Goal: Transaction & Acquisition: Purchase product/service

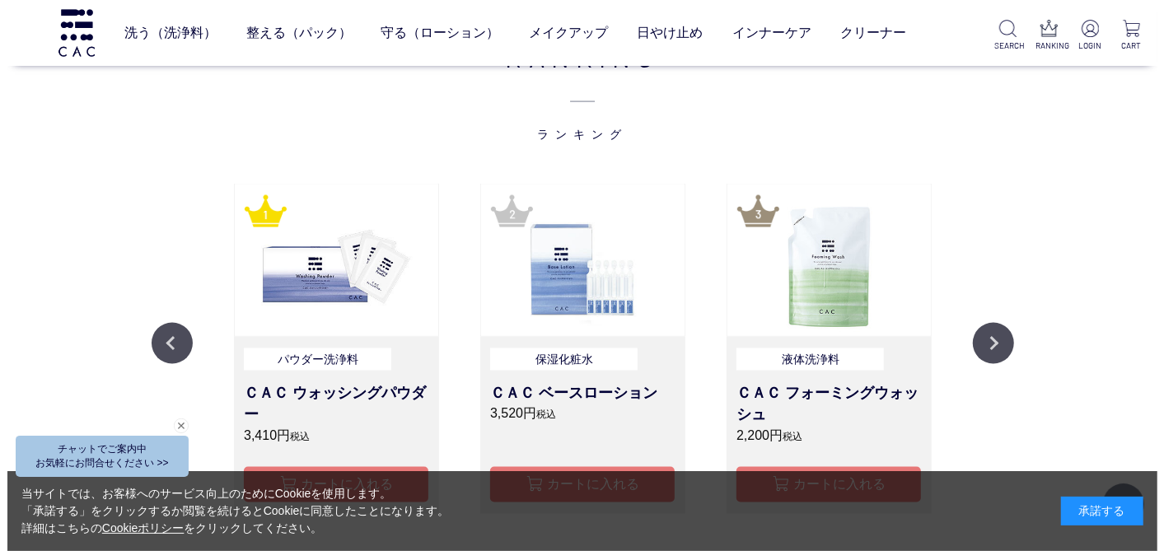
scroll to position [1474, 0]
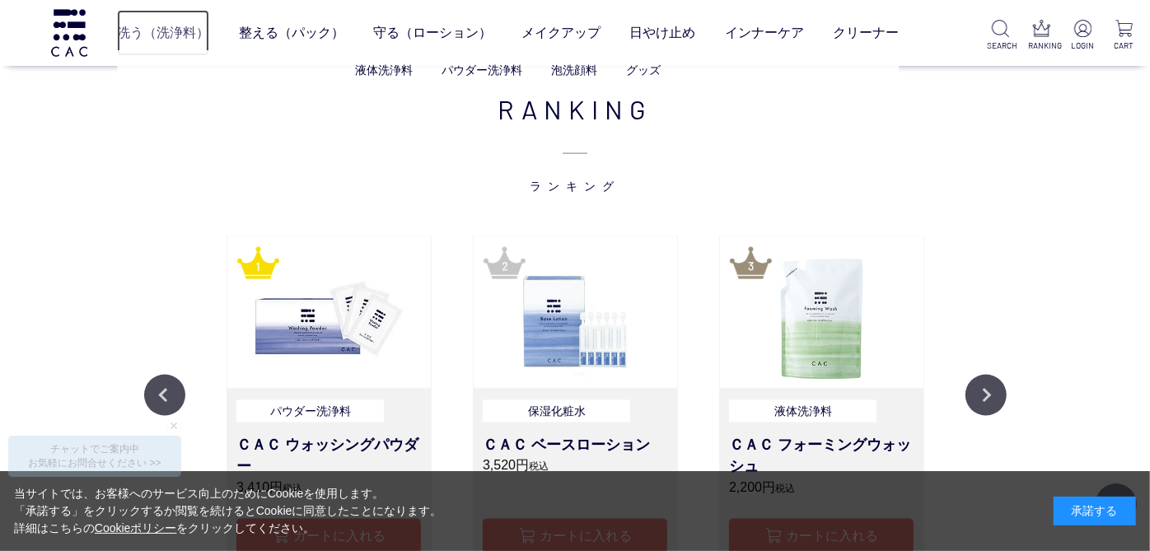
click at [146, 26] on link "洗う（洗浄料）" at bounding box center [163, 32] width 92 height 45
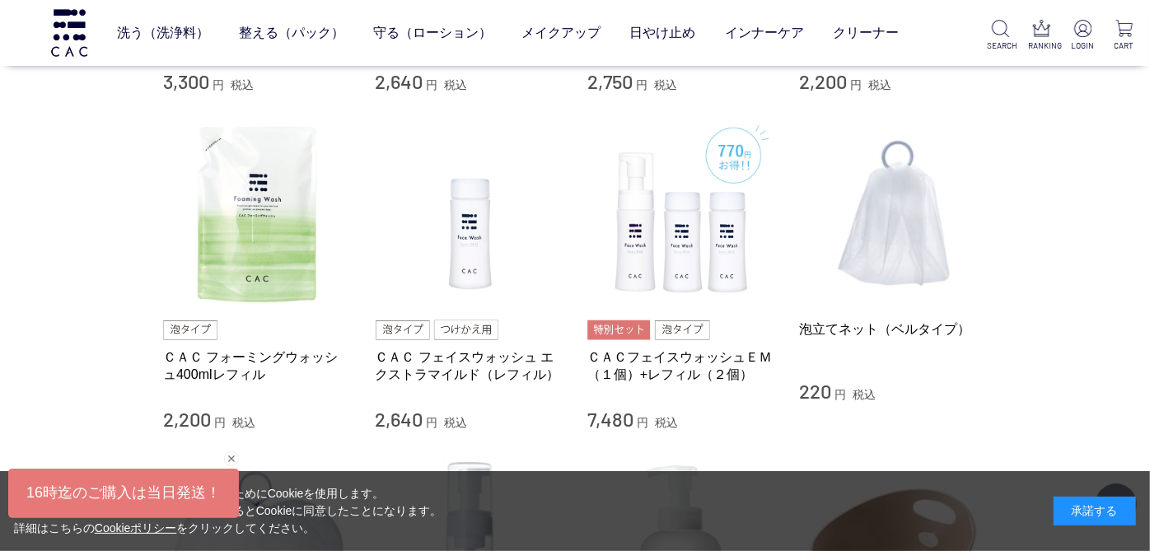
scroll to position [952, 0]
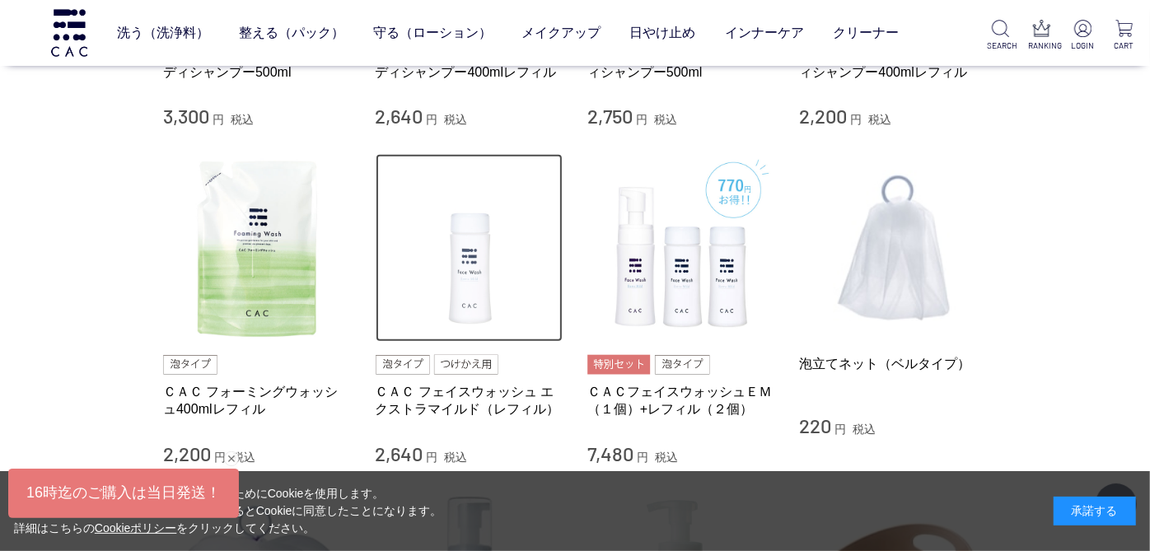
click at [473, 303] on img at bounding box center [470, 248] width 188 height 188
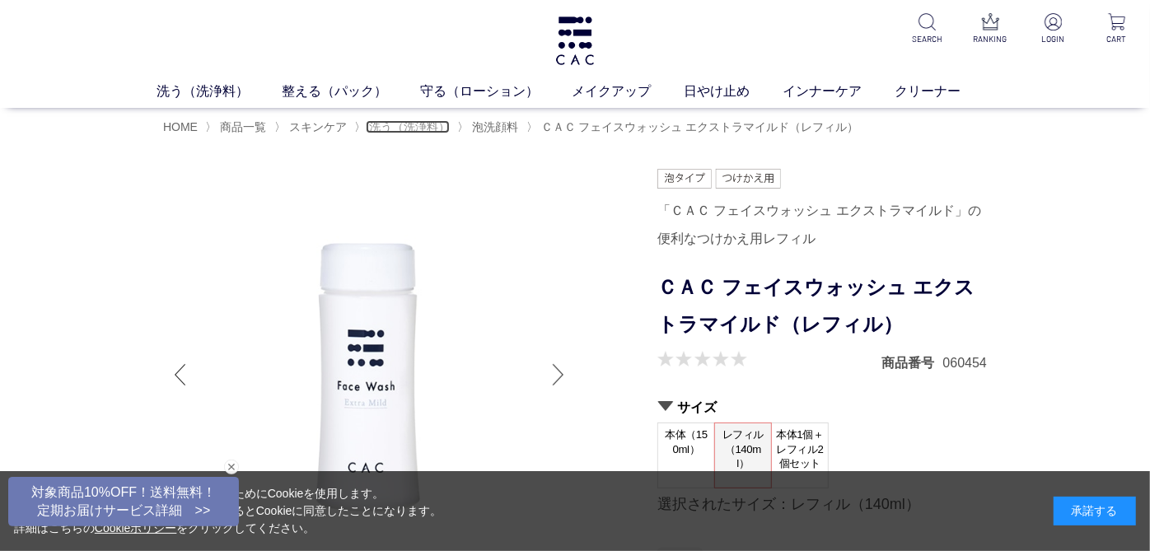
click at [399, 132] on span "洗う（洗浄料）" at bounding box center [409, 126] width 81 height 13
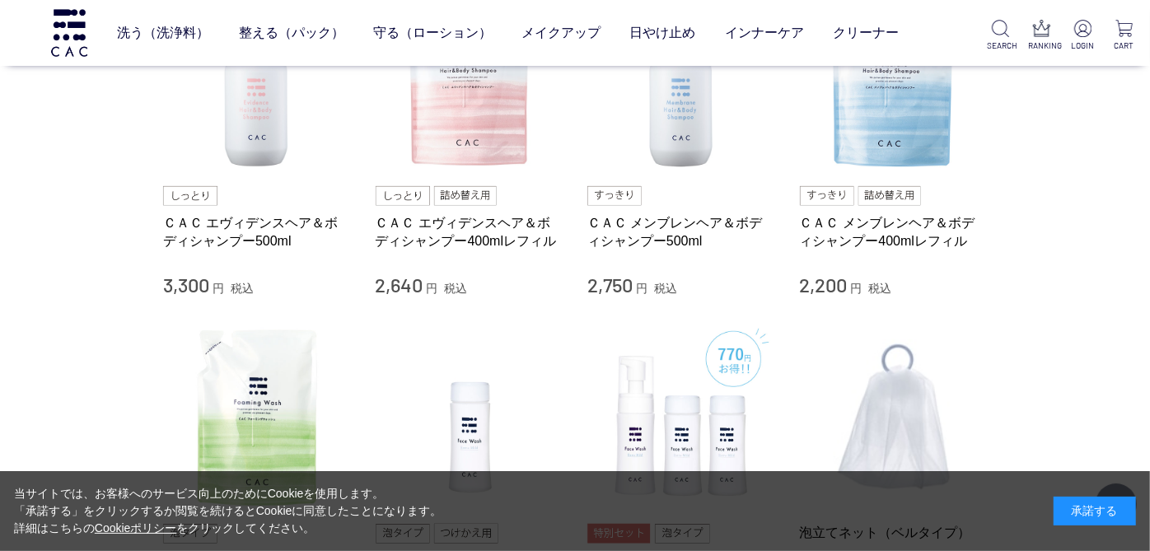
scroll to position [746, 0]
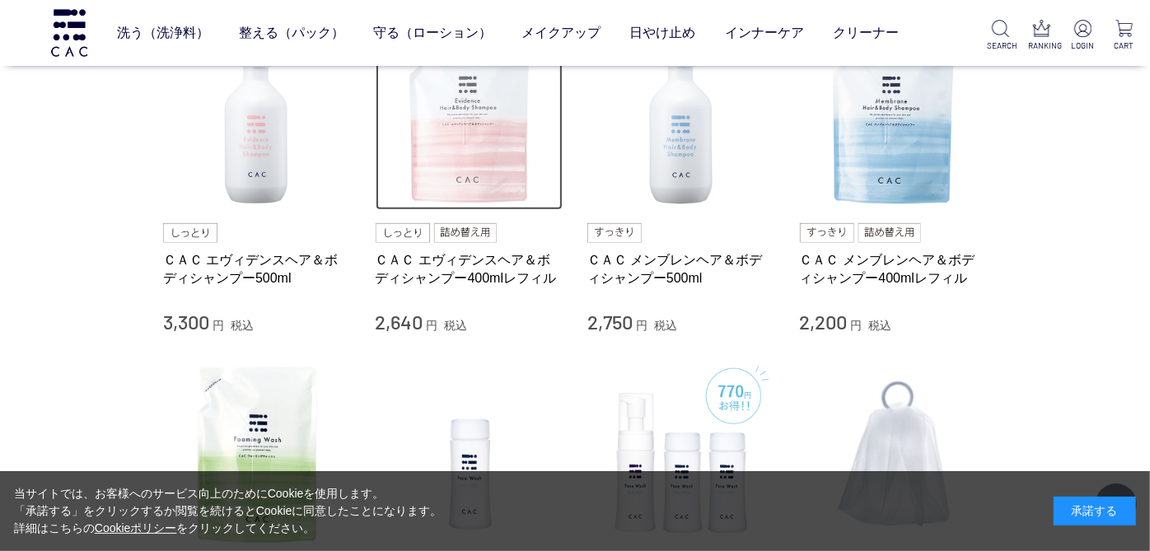
click at [474, 136] on img at bounding box center [470, 117] width 188 height 188
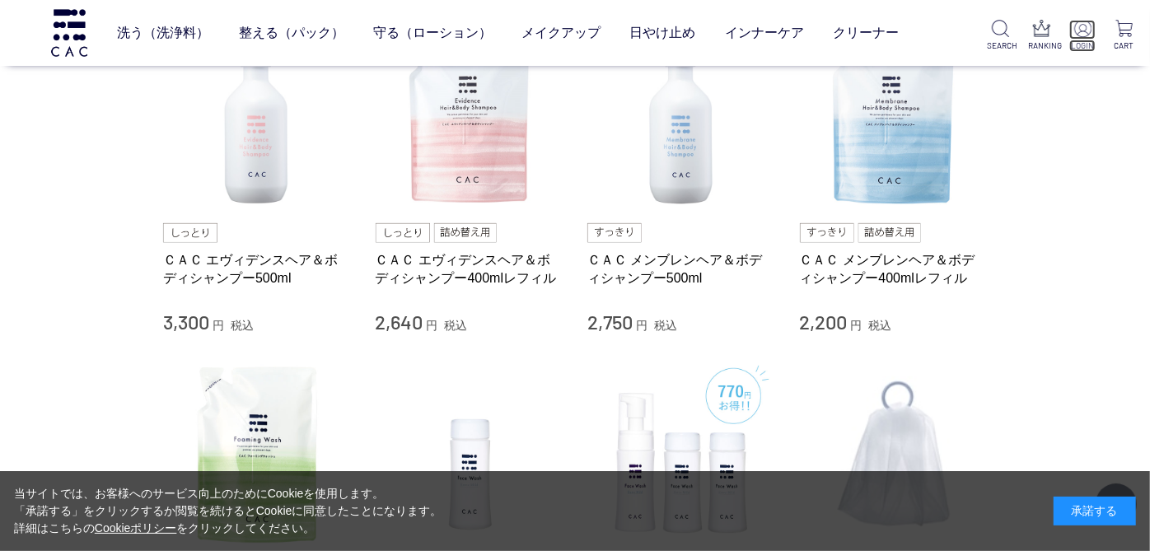
click at [1080, 30] on img at bounding box center [1082, 28] width 17 height 17
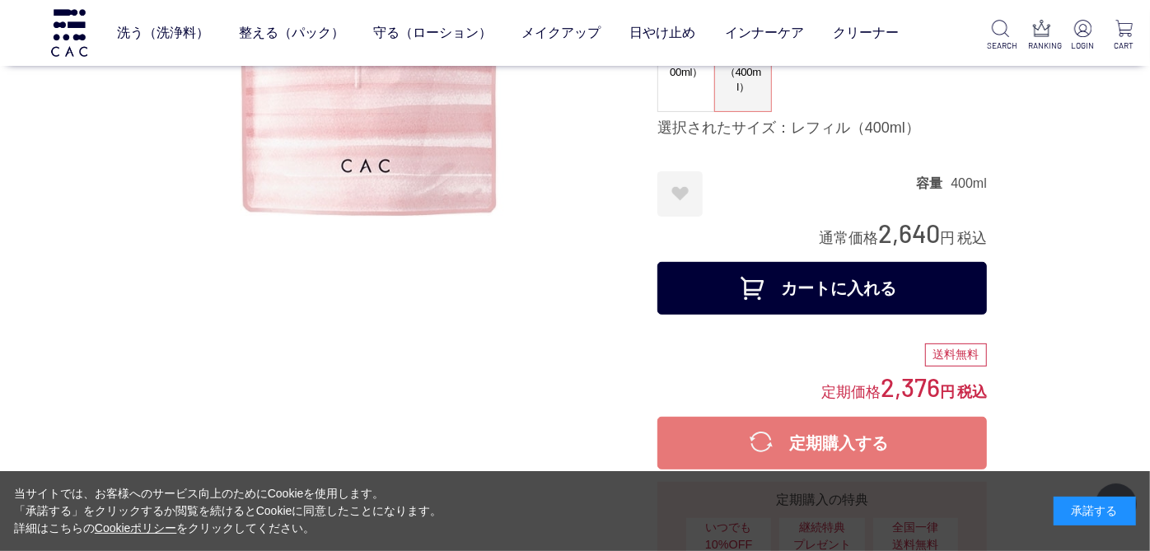
scroll to position [320, 0]
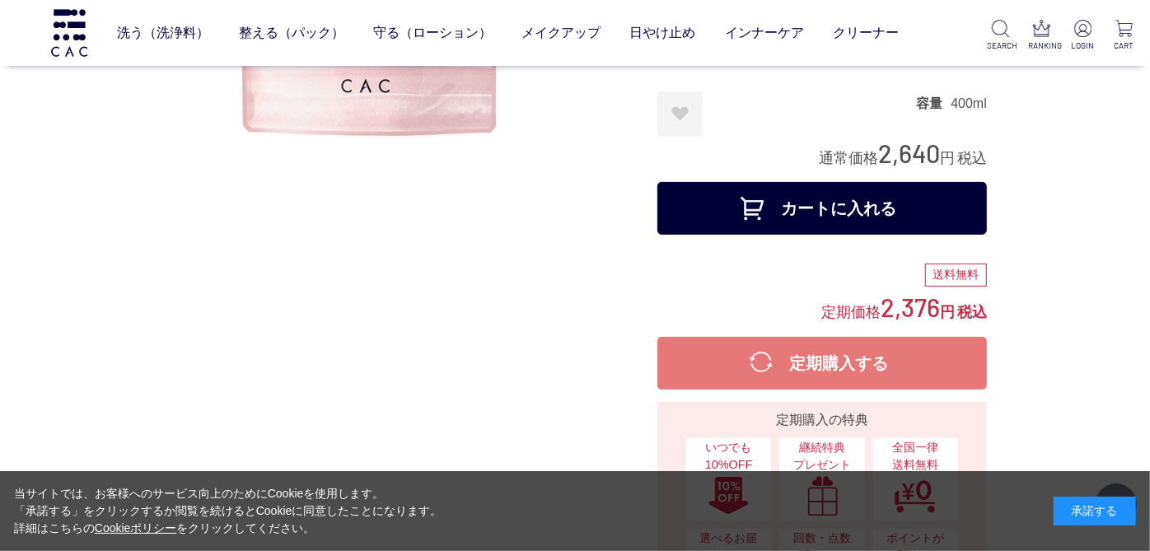
click at [853, 206] on button "カートに入れる" at bounding box center [821, 208] width 329 height 53
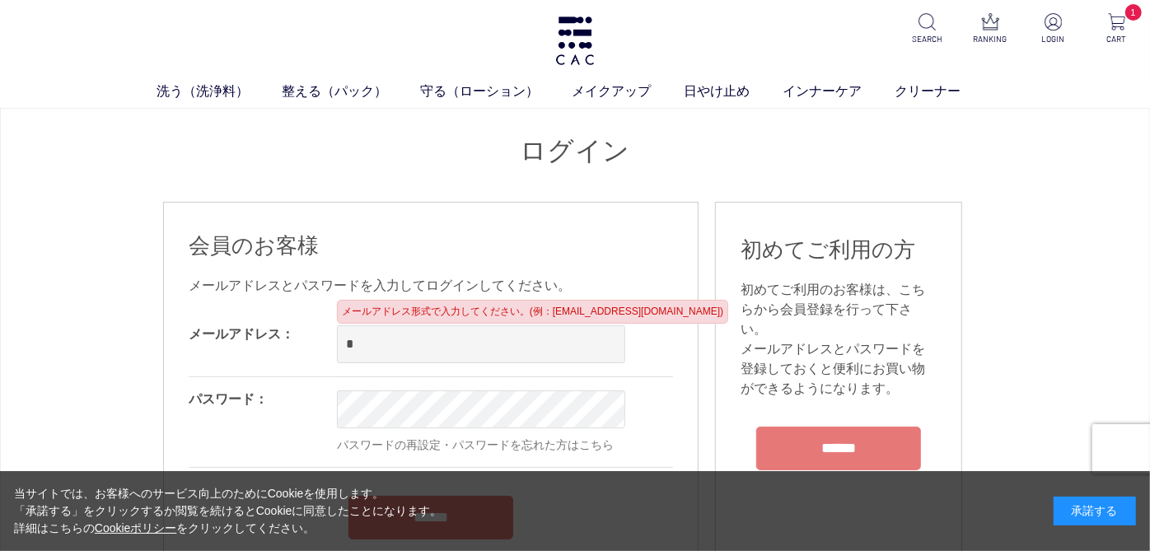
type input "**********"
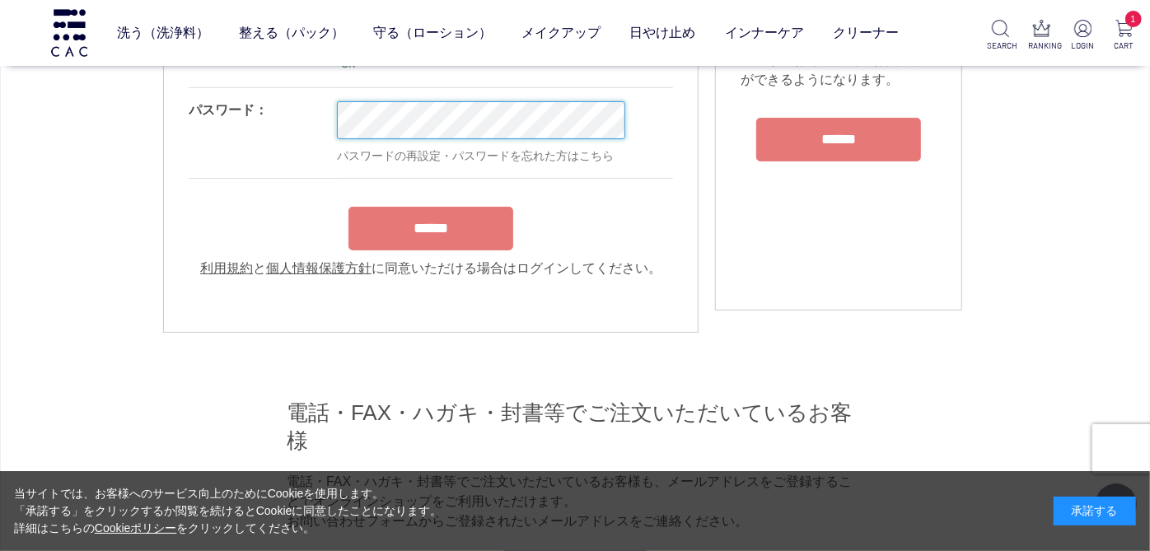
scroll to position [207, 0]
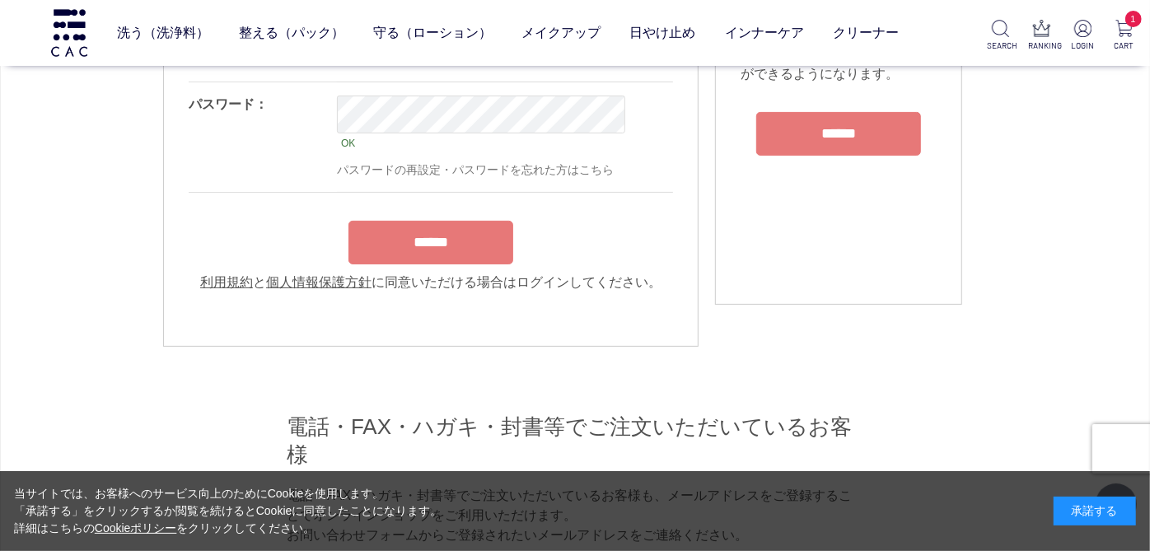
click at [454, 234] on input "******" at bounding box center [430, 243] width 165 height 44
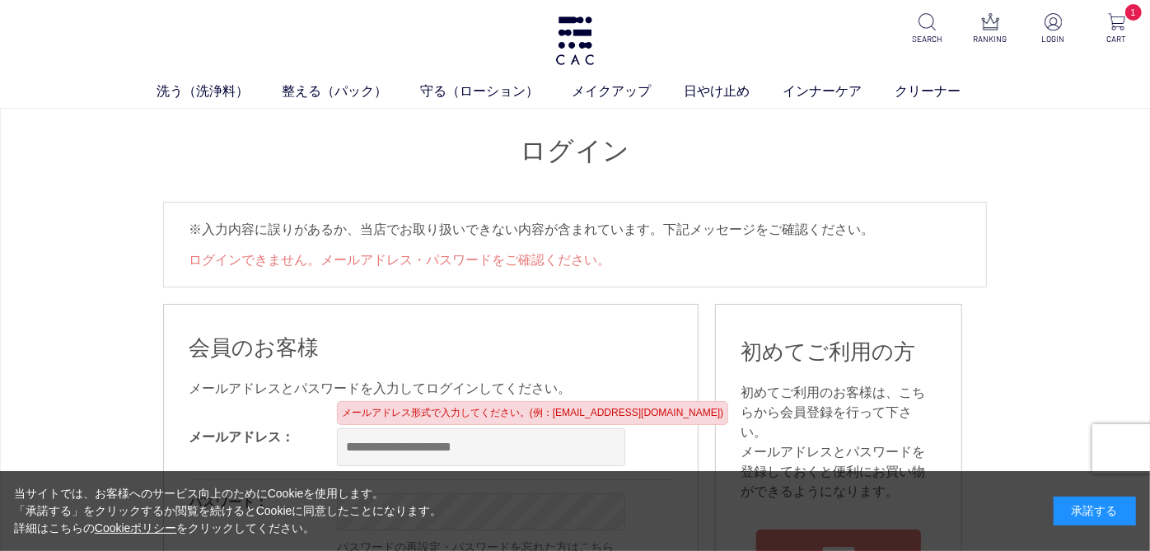
scroll to position [146, 0]
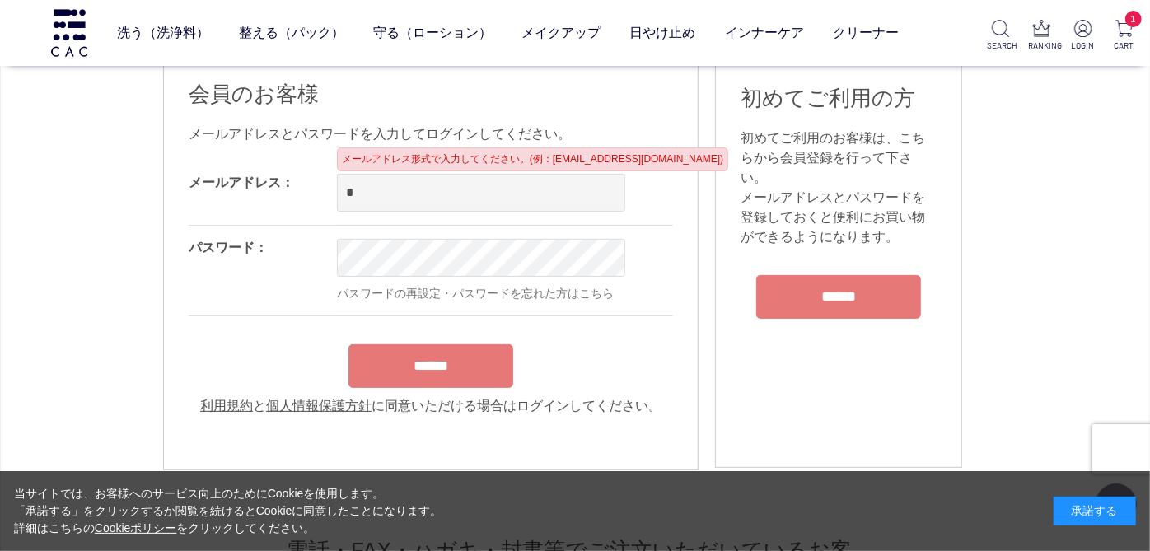
type input "**********"
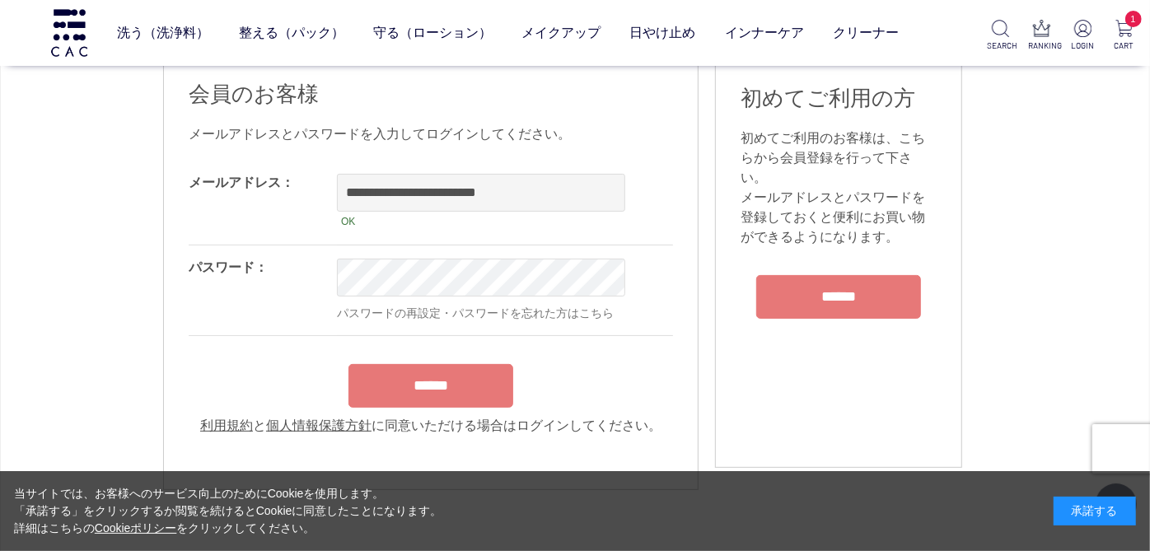
click at [433, 390] on input "******" at bounding box center [430, 386] width 165 height 44
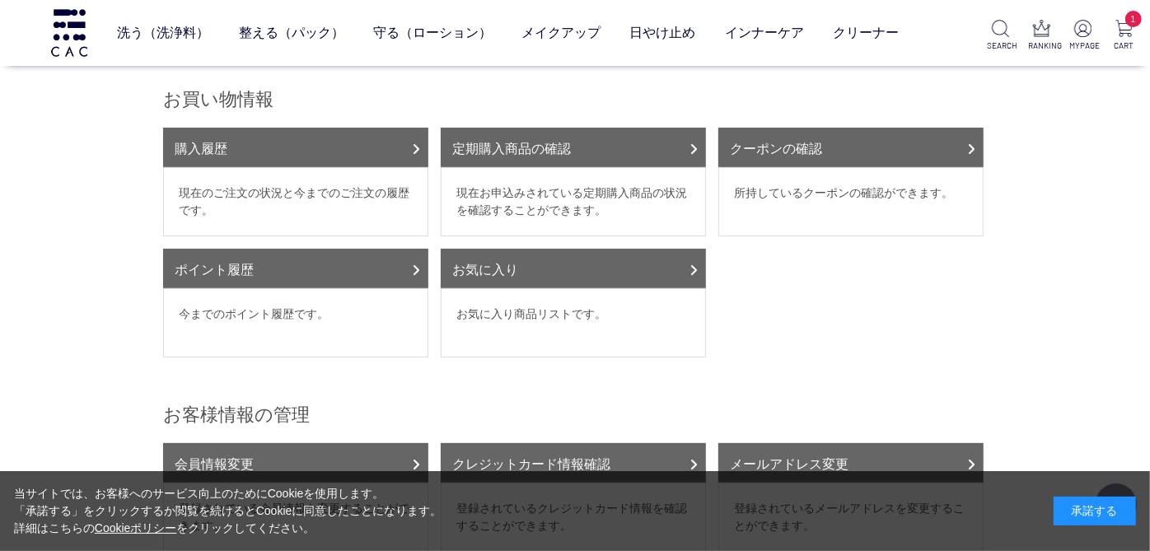
scroll to position [256, 0]
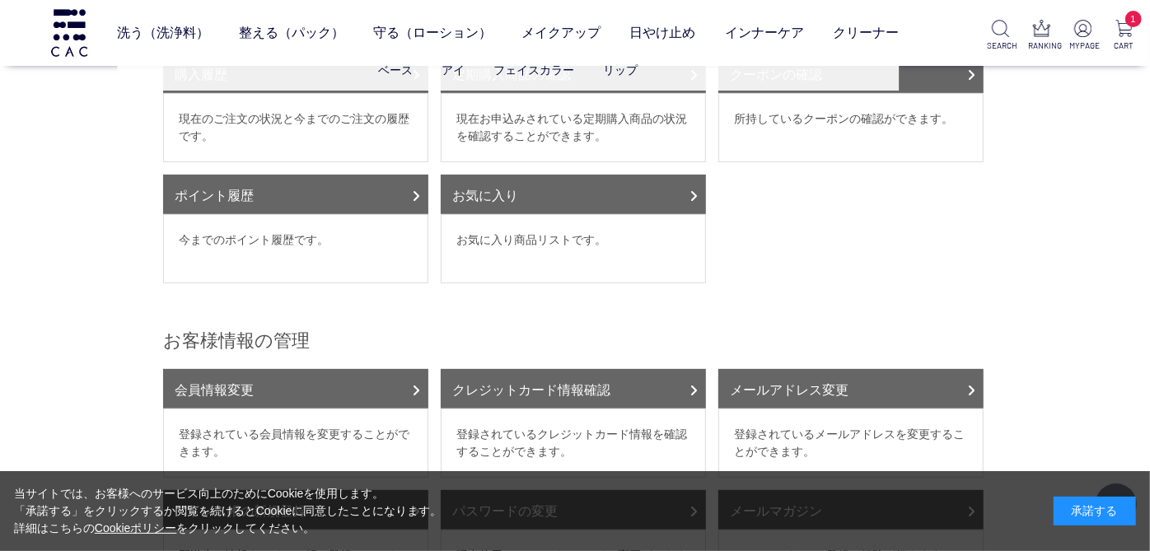
click at [843, 81] on ul "ベース アイ フェイスカラー リップ" at bounding box center [508, 70] width 782 height 40
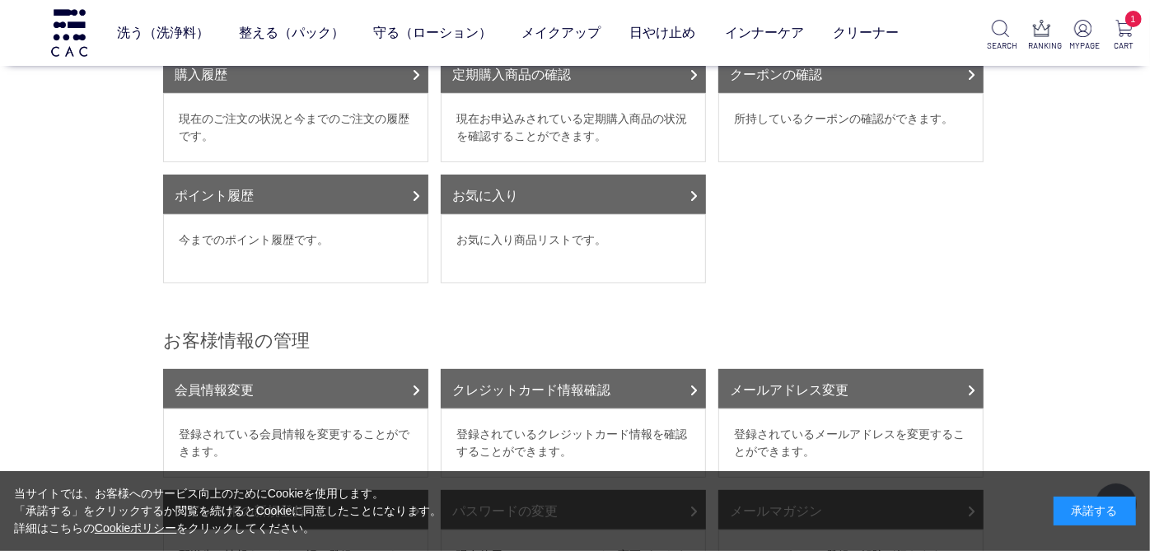
scroll to position [165, 0]
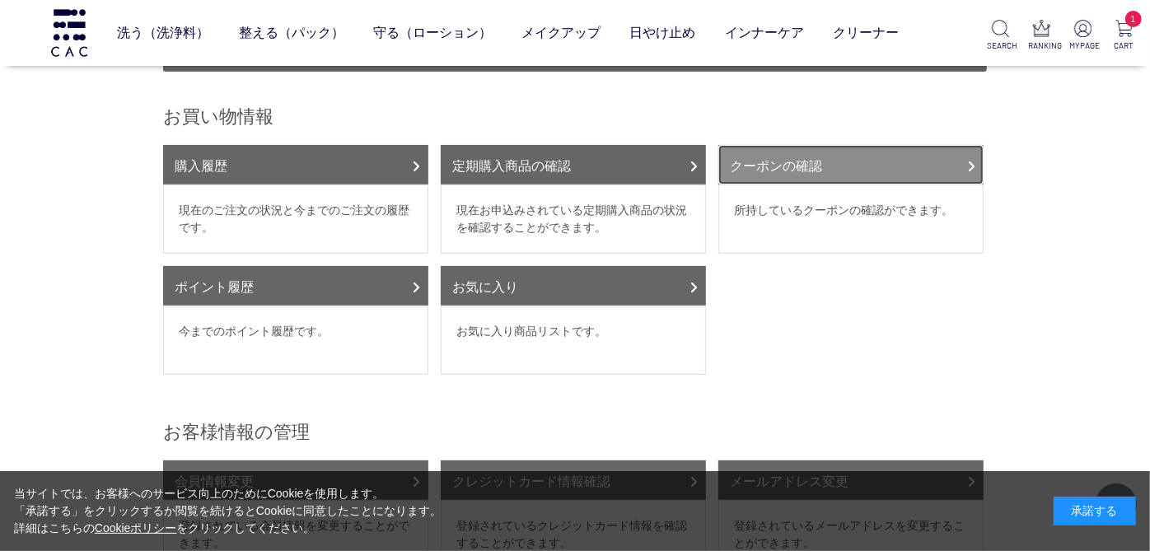
click at [941, 157] on link "クーポンの確認" at bounding box center [850, 165] width 265 height 40
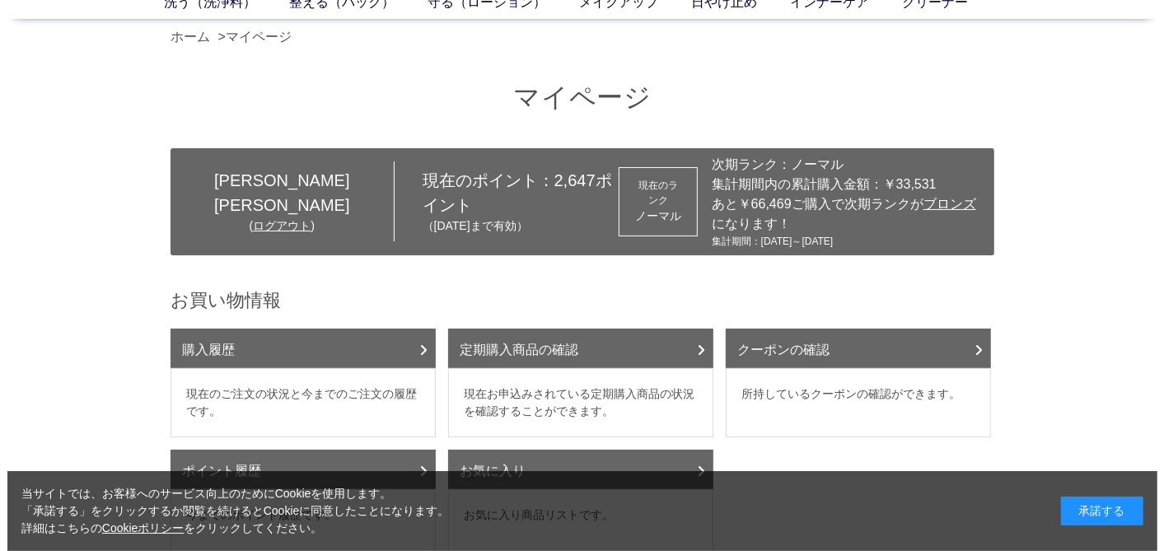
scroll to position [74, 0]
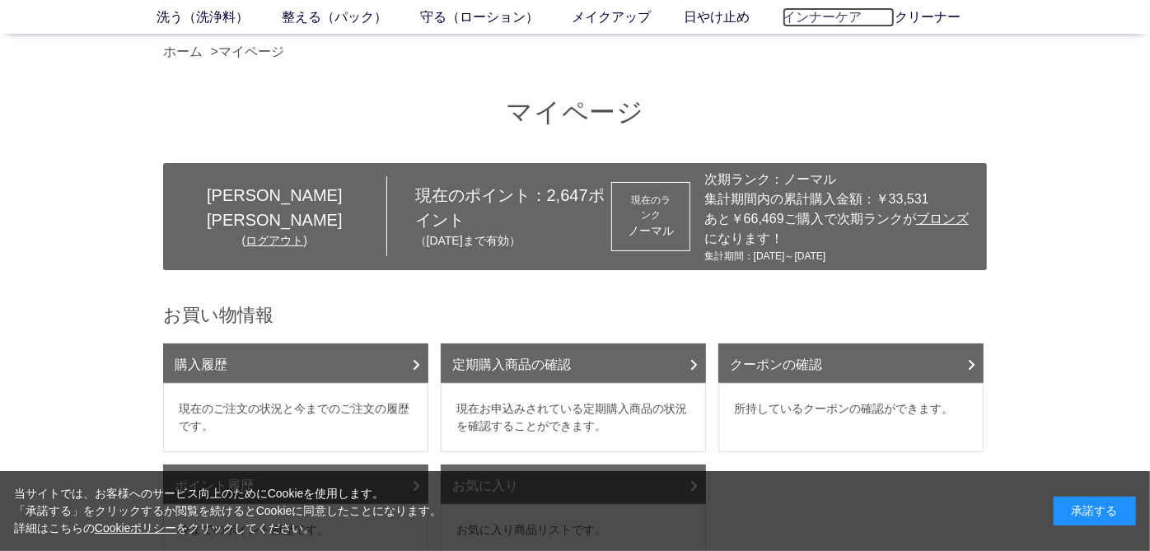
click at [805, 9] on link "インナーケア" at bounding box center [838, 17] width 112 height 20
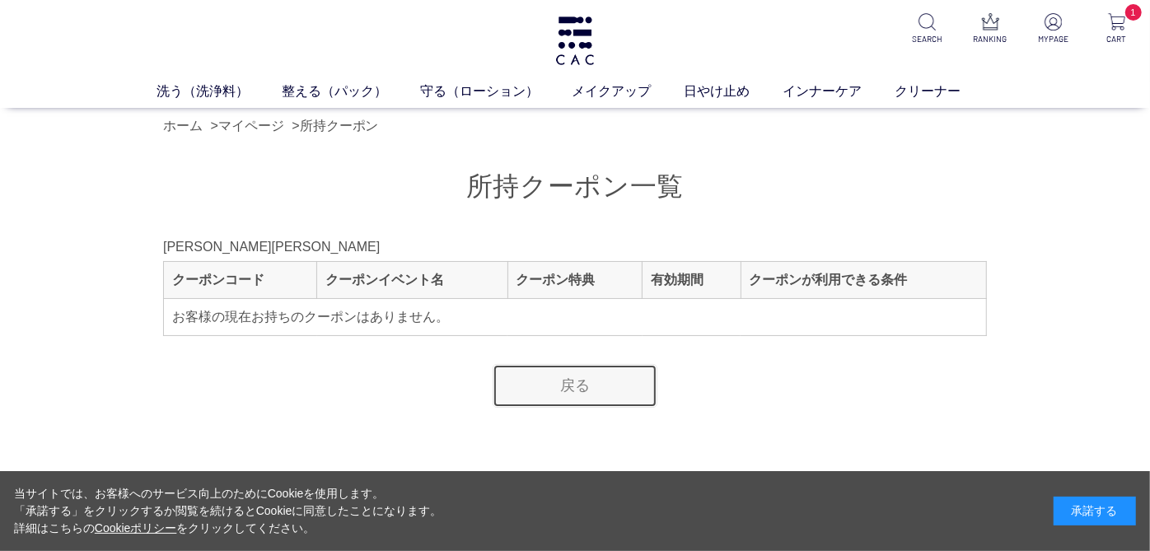
click at [614, 388] on link "戻る" at bounding box center [575, 386] width 165 height 44
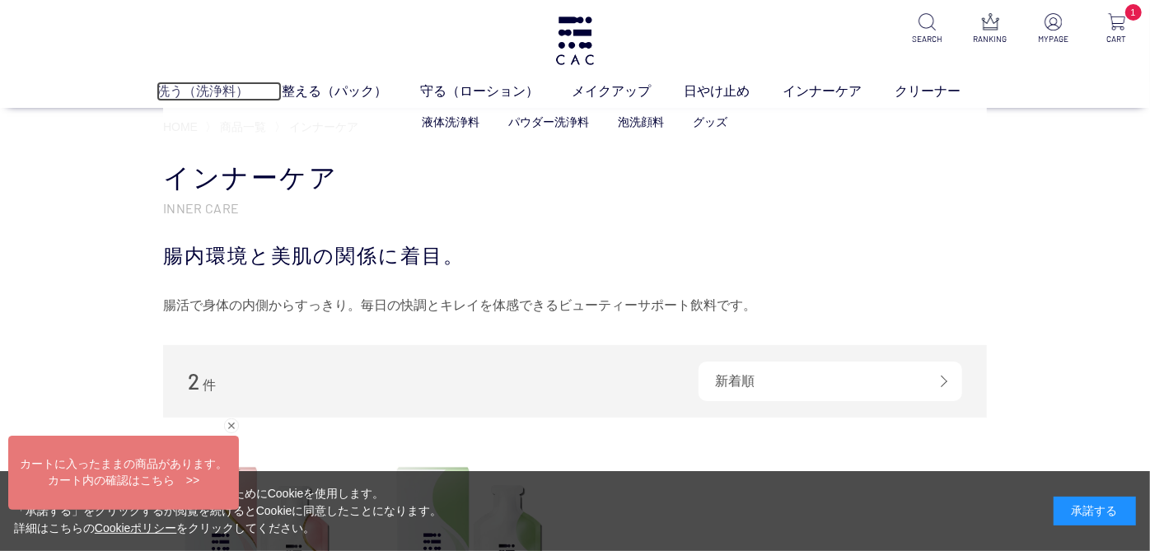
click at [196, 84] on link "洗う（洗浄料）" at bounding box center [218, 92] width 125 height 20
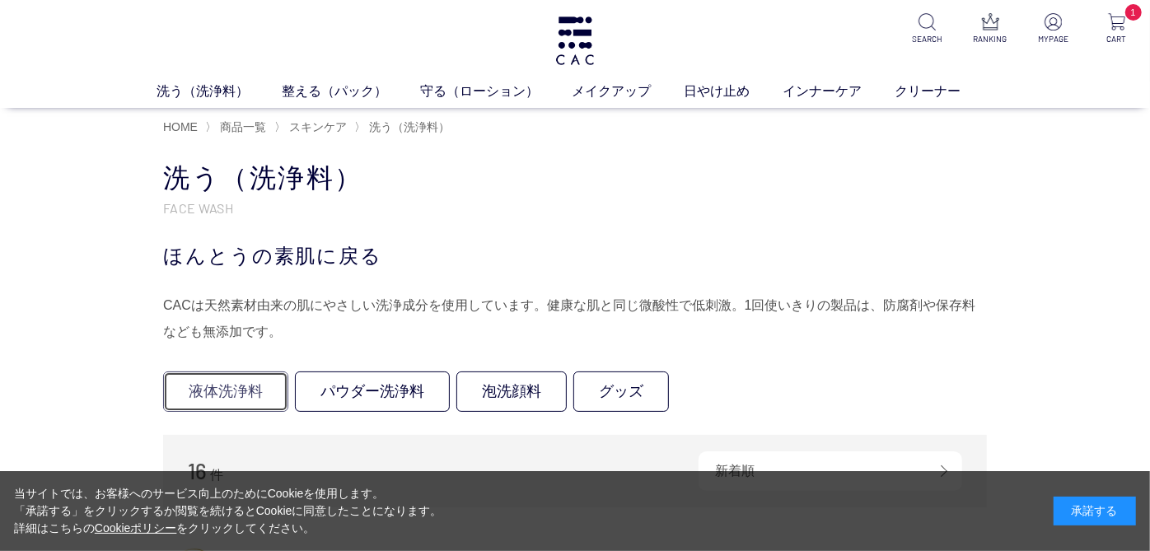
click at [261, 401] on link "液体洗浄料" at bounding box center [225, 391] width 125 height 40
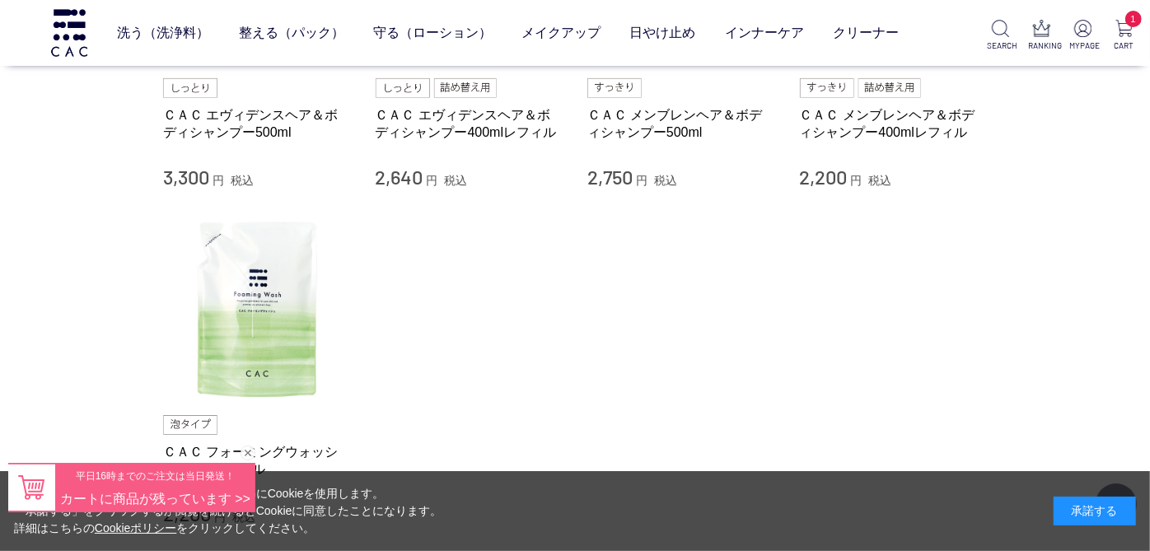
scroll to position [353, 0]
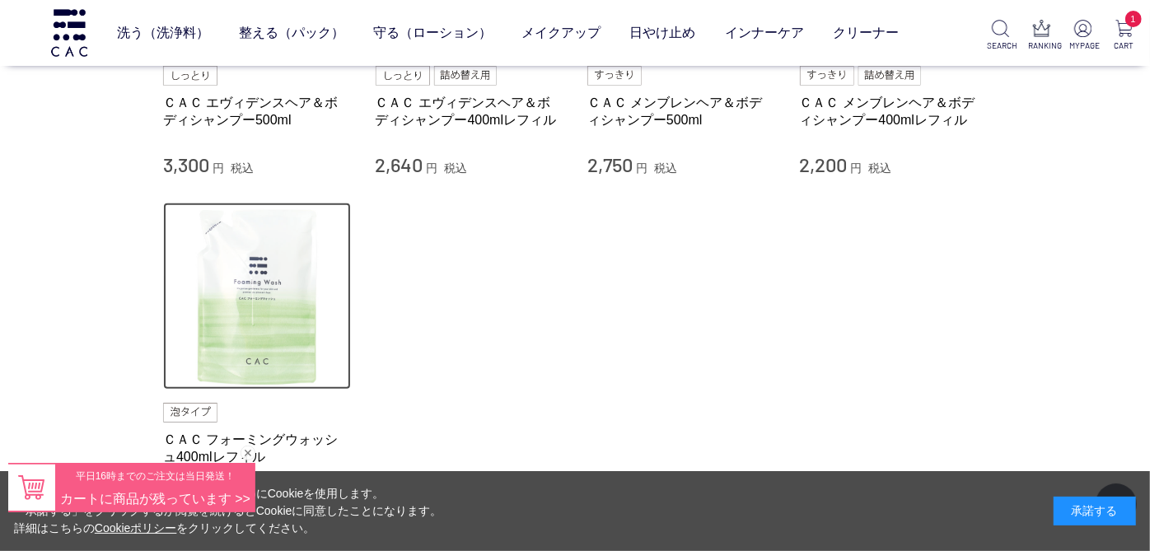
click at [273, 306] on img at bounding box center [257, 297] width 188 height 188
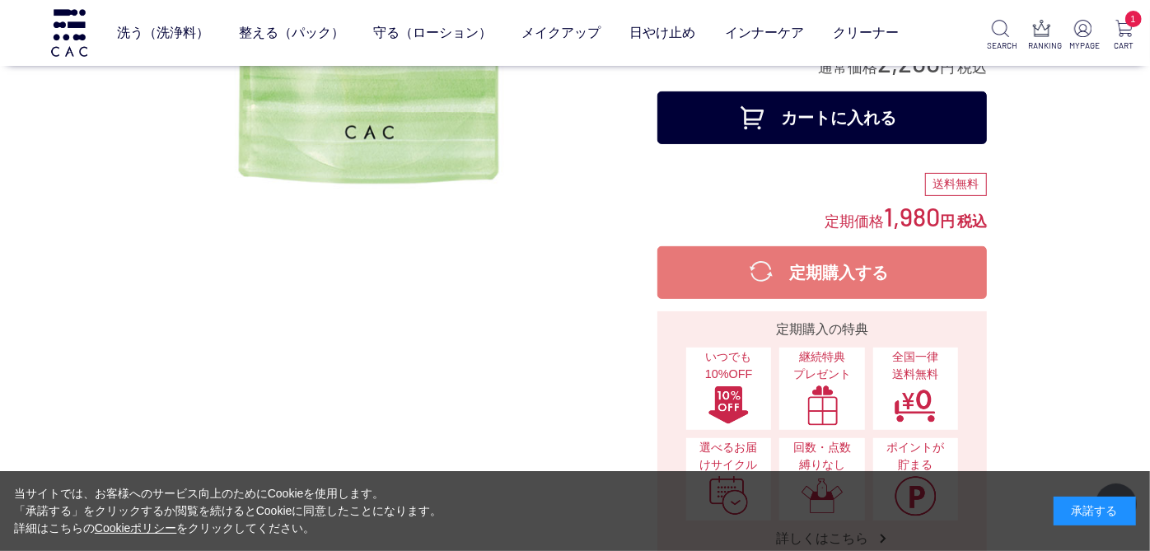
scroll to position [250, 0]
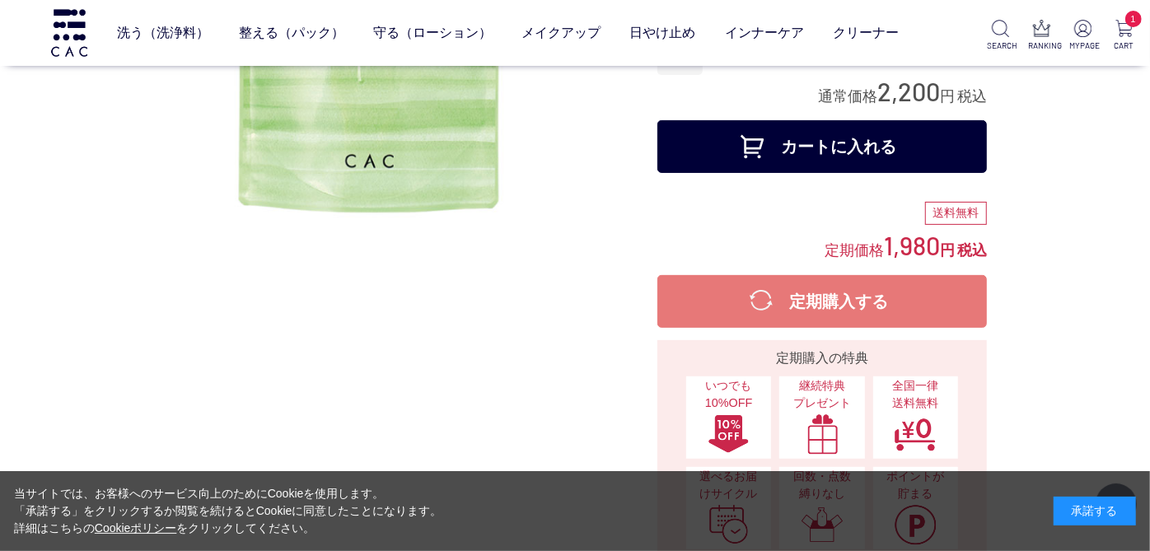
click at [871, 158] on button "カートに入れる" at bounding box center [821, 146] width 329 height 53
